Goal: Transaction & Acquisition: Purchase product/service

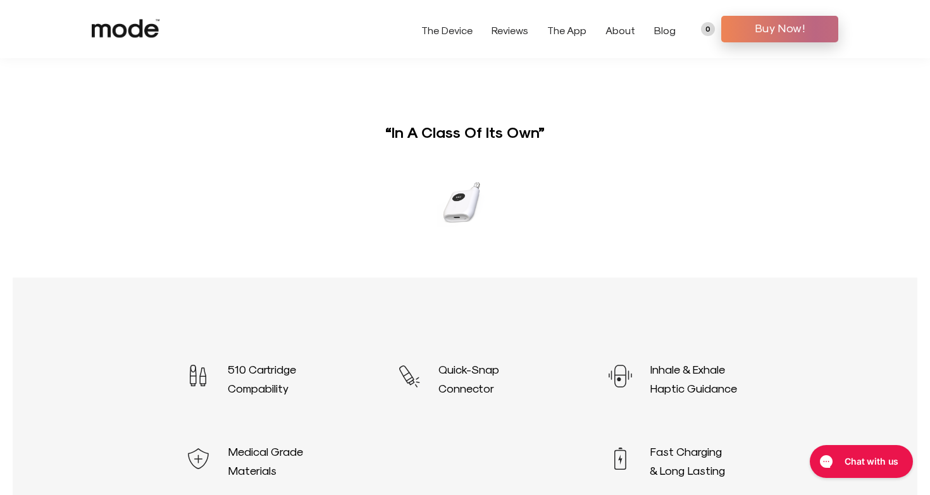
scroll to position [92, 0]
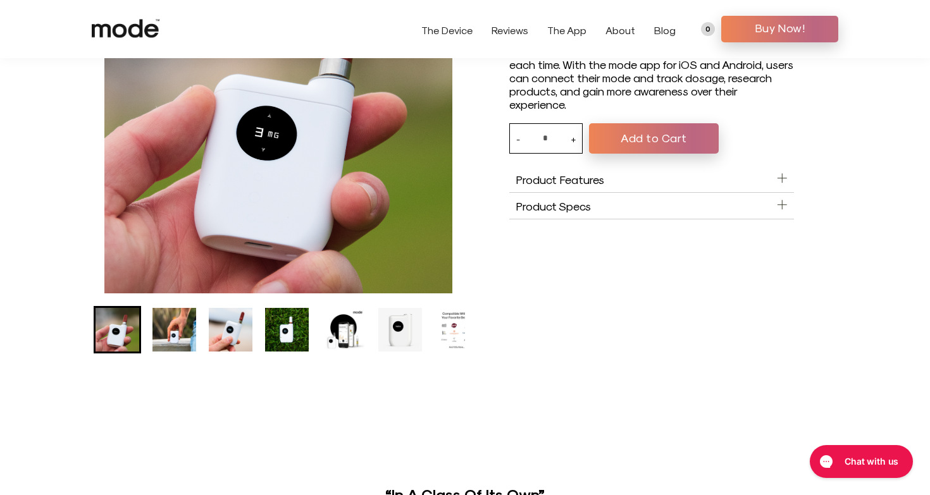
click at [178, 337] on img "Go to slide 2" at bounding box center [174, 330] width 44 height 44
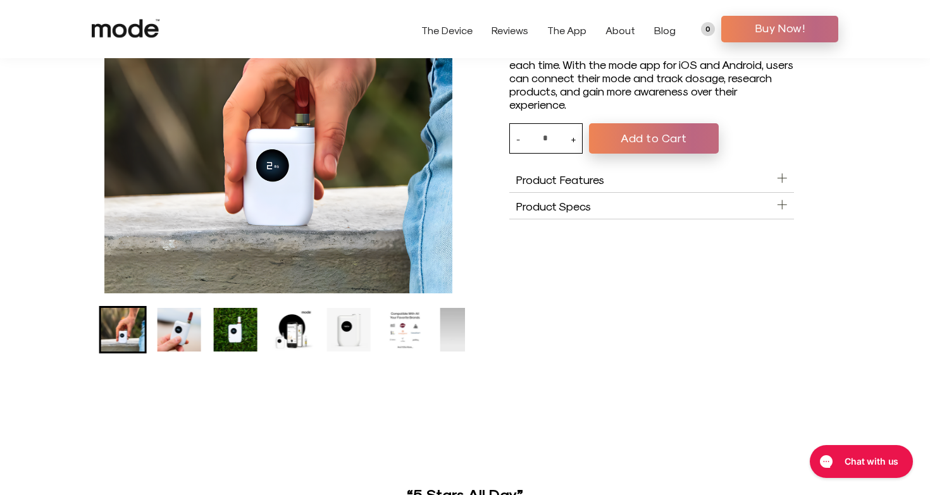
click at [190, 336] on img "Go to slide 3" at bounding box center [180, 330] width 44 height 44
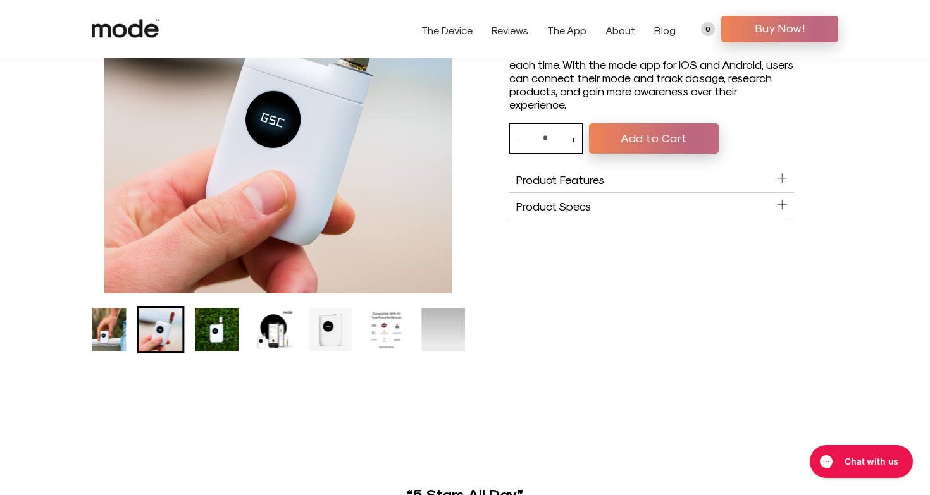
click at [211, 333] on img "Go to slide 4" at bounding box center [218, 330] width 44 height 44
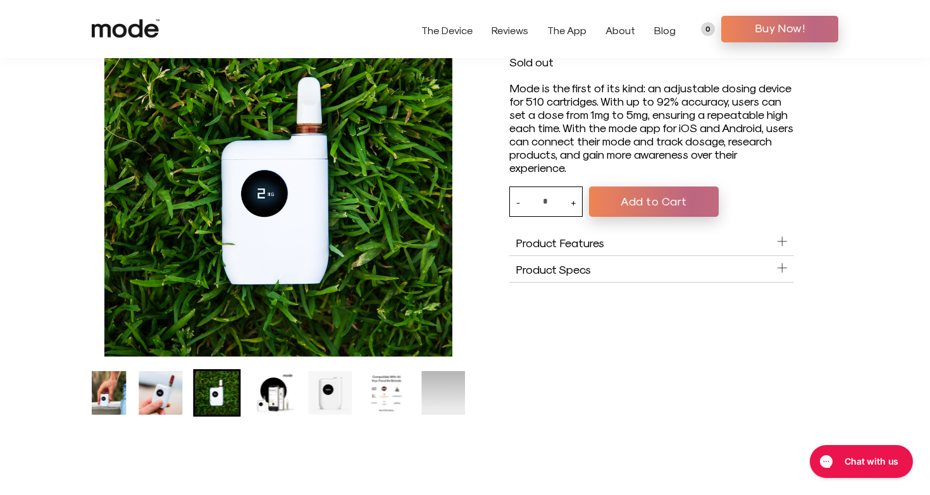
scroll to position [27, 0]
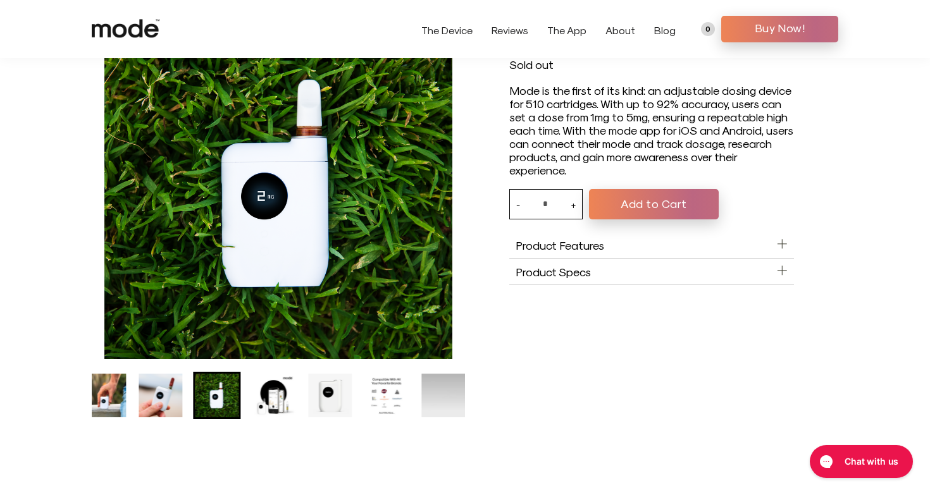
click at [264, 394] on img "Go to slide 5" at bounding box center [274, 396] width 44 height 44
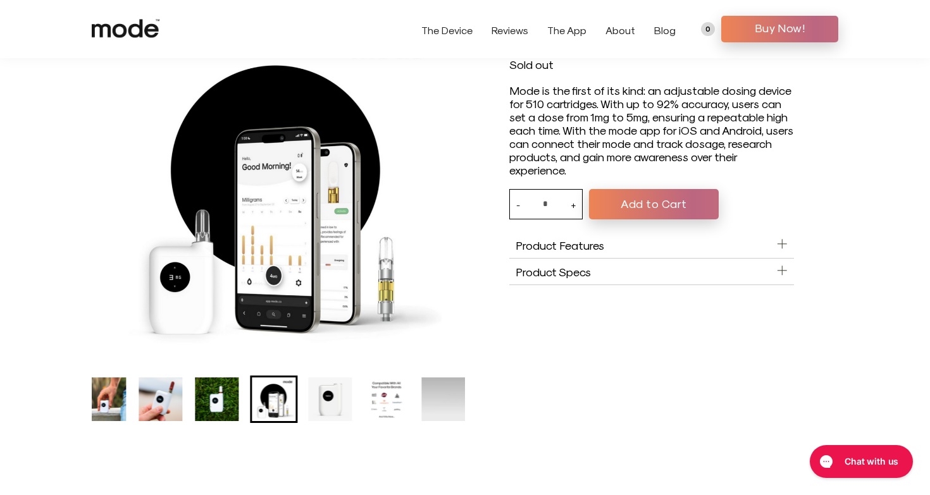
click at [309, 401] on img "Go to slide 6" at bounding box center [330, 400] width 44 height 44
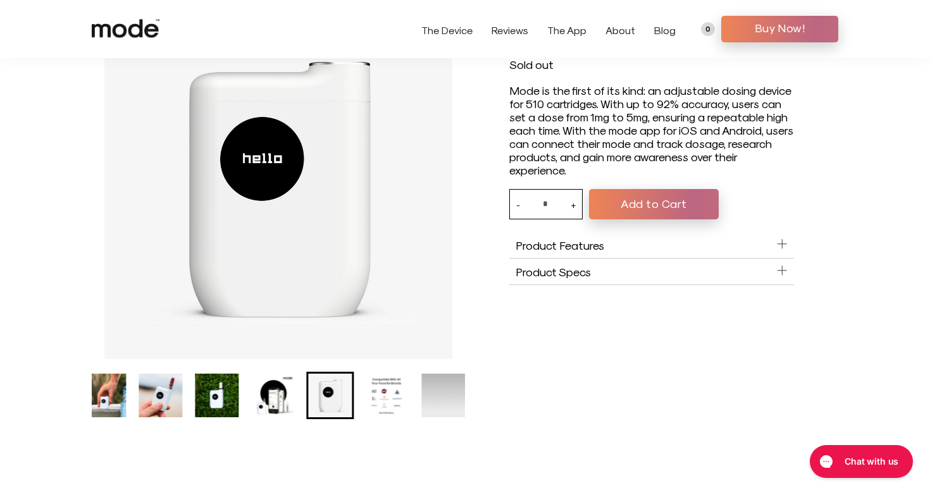
click at [373, 404] on img "Go to slide 7" at bounding box center [387, 396] width 44 height 44
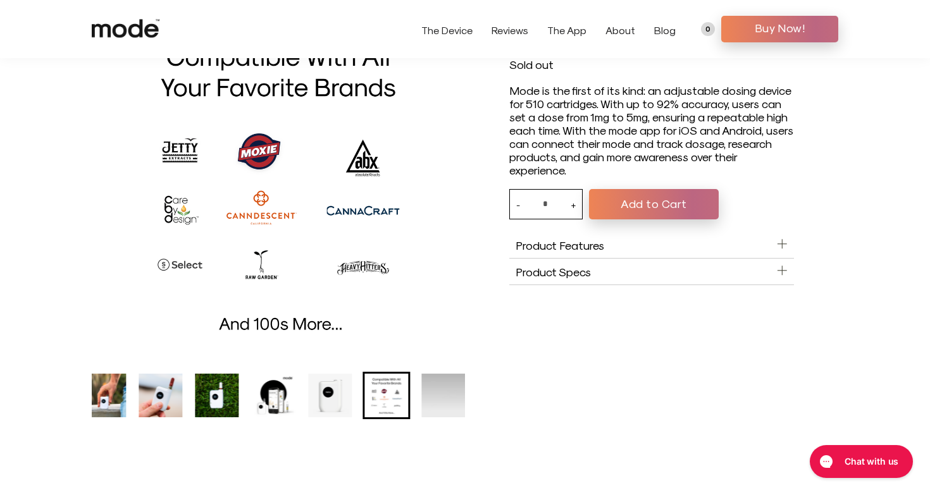
click at [407, 406] on img "Go to slide 7" at bounding box center [387, 396] width 44 height 44
click at [428, 406] on img "8 of 8" at bounding box center [443, 396] width 44 height 44
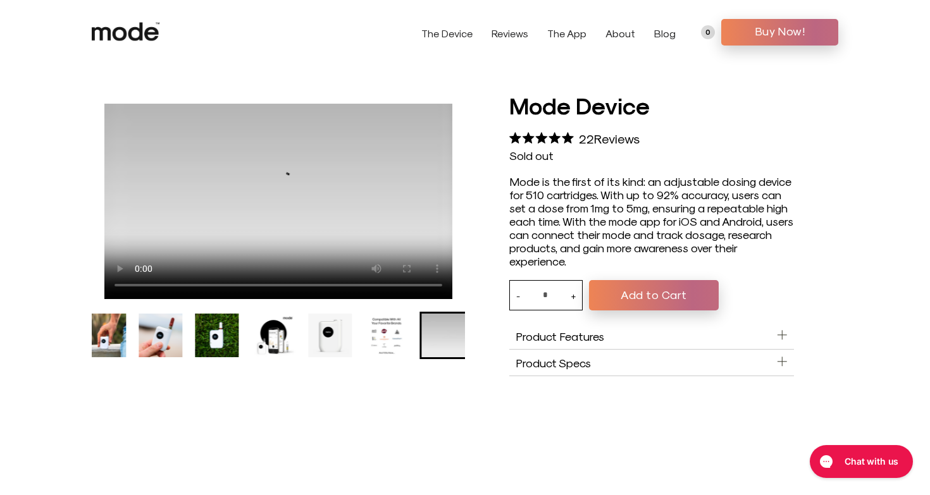
scroll to position [0, 0]
click at [289, 198] on video "Mode Device" at bounding box center [278, 201] width 348 height 197
click at [649, 292] on button "Add to Cart" at bounding box center [654, 295] width 130 height 30
click at [652, 310] on div "Mode Device 5.0 Rated 5.0 out of 5 stars 22 Reviews Click to scroll to reviews …" at bounding box center [651, 233] width 373 height 287
click at [666, 292] on button "Add to Cart" at bounding box center [654, 295] width 130 height 30
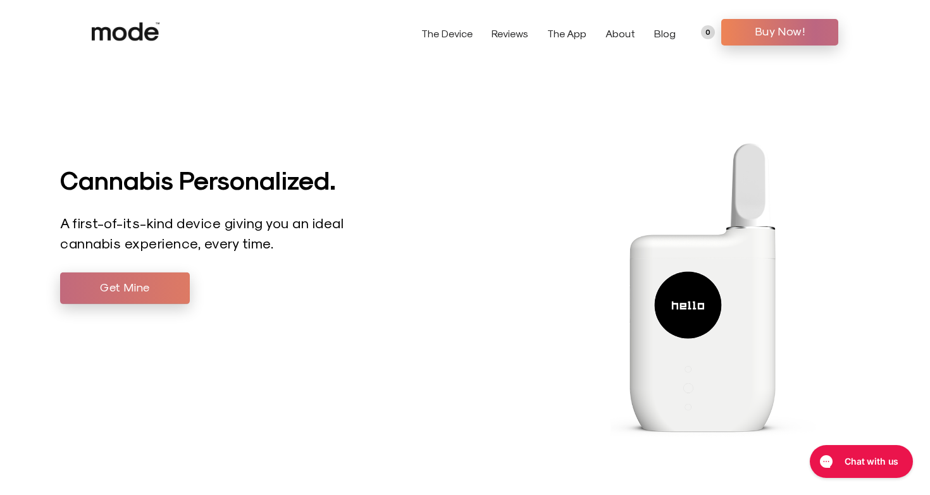
click at [163, 291] on span "Get Mine" at bounding box center [125, 286] width 111 height 19
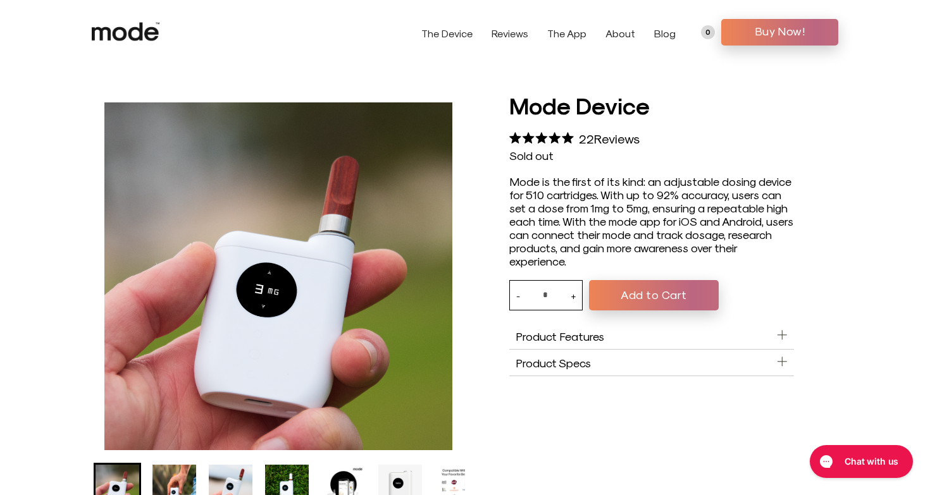
click at [638, 286] on button "Add to Cart" at bounding box center [654, 295] width 130 height 30
